Goal: Go to known website: Access a specific website the user already knows

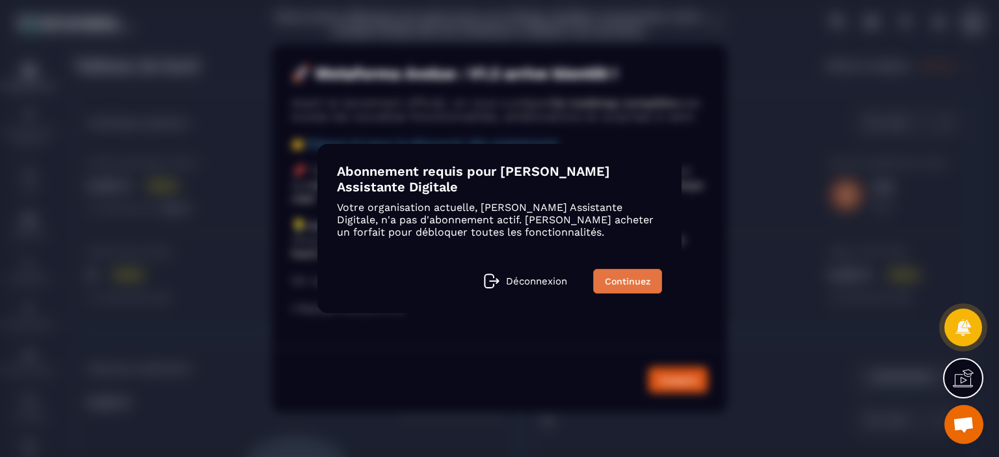
click at [604, 283] on link "Continuez" at bounding box center [627, 281] width 69 height 25
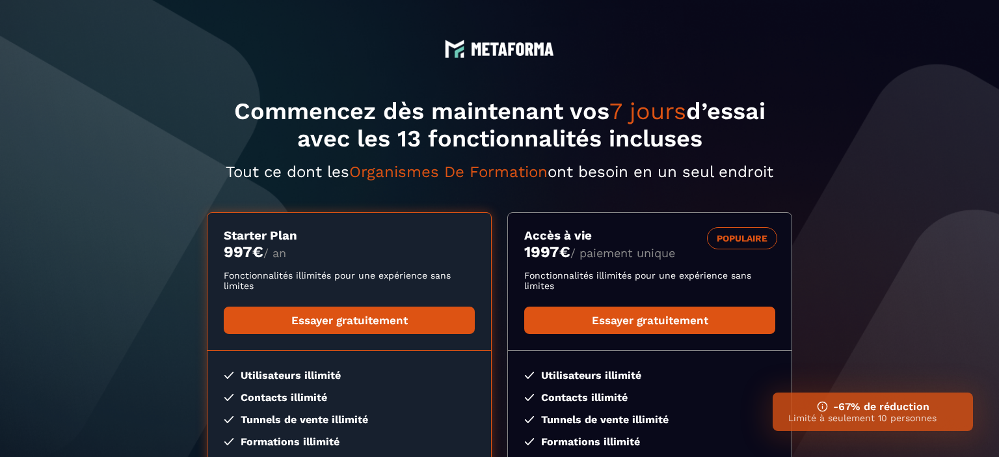
click at [488, 36] on div at bounding box center [499, 29] width 999 height 59
click at [485, 45] on img at bounding box center [512, 49] width 83 height 14
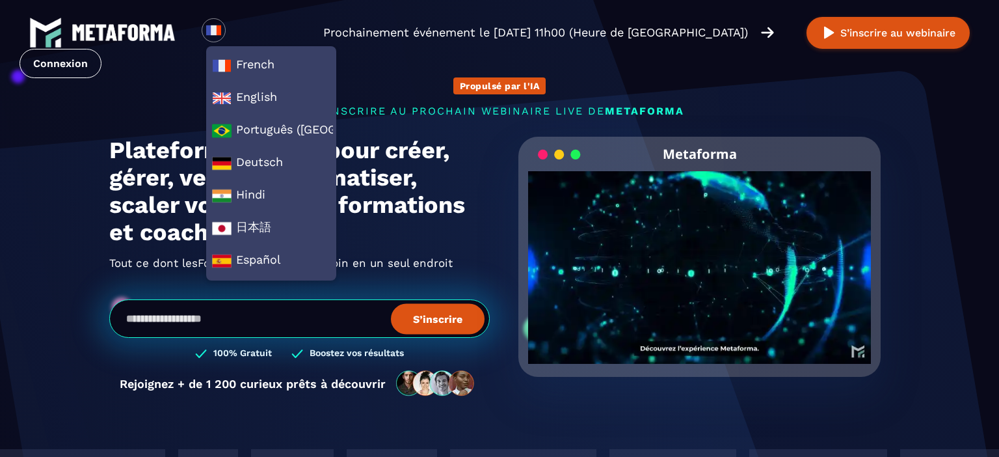
click at [109, 40] on img at bounding box center [124, 32] width 104 height 17
click at [68, 58] on link "Connexion" at bounding box center [61, 63] width 82 height 29
